Goal: Information Seeking & Learning: Understand process/instructions

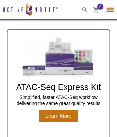
select select "[GEOGRAPHIC_DATA]"
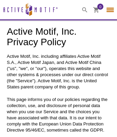
select select "[GEOGRAPHIC_DATA]"
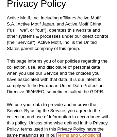
click at [79, 134] on link "Terms and Conditions" at bounding box center [79, 135] width 44 height 5
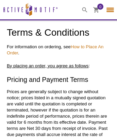
select select "[GEOGRAPHIC_DATA]"
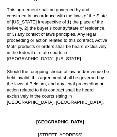
scroll to position [1441, 2]
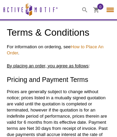
select select "[GEOGRAPHIC_DATA]"
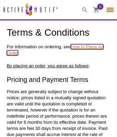
click at [87, 46] on link "How to Place An Order" at bounding box center [55, 49] width 97 height 11
